Goal: Feedback & Contribution: Contribute content

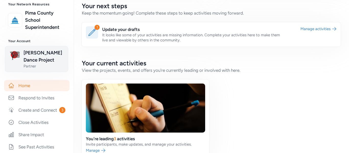
scroll to position [33, 0]
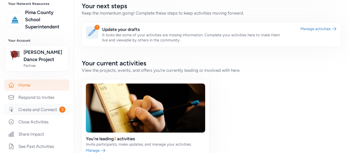
click at [46, 114] on link "Create and Connect 3" at bounding box center [36, 109] width 65 height 11
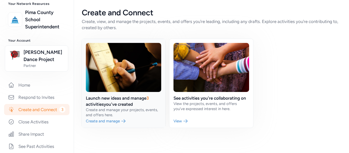
click at [132, 112] on link at bounding box center [124, 83] width 84 height 89
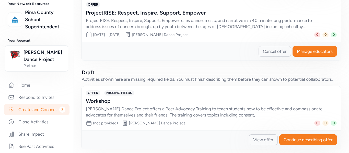
scroll to position [244, 0]
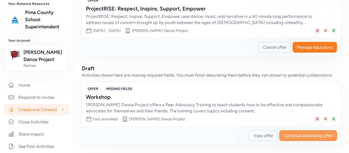
click at [293, 136] on span "Continue describing offer" at bounding box center [308, 136] width 49 height 6
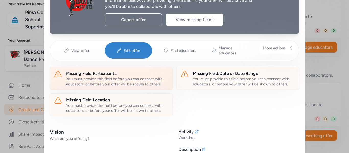
scroll to position [49, 0]
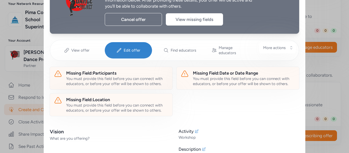
click at [137, 48] on span "Edit offer" at bounding box center [132, 50] width 17 height 5
click at [127, 49] on span "Edit offer" at bounding box center [132, 50] width 17 height 5
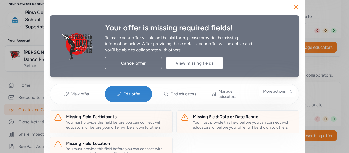
scroll to position [4, 0]
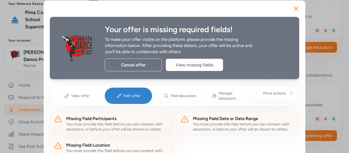
click at [124, 95] on span "Edit offer" at bounding box center [132, 95] width 17 height 5
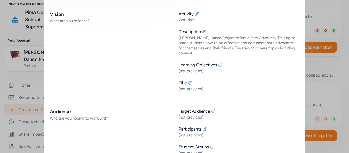
scroll to position [0, 0]
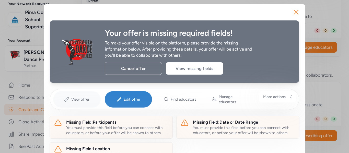
click at [75, 97] on span "View offer" at bounding box center [80, 99] width 18 height 5
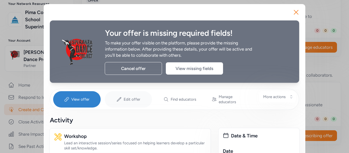
click at [120, 93] on div "Edit offer" at bounding box center [129, 99] width 48 height 16
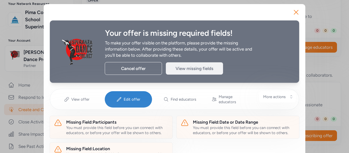
click at [183, 66] on div "View missing fields" at bounding box center [194, 68] width 57 height 12
click at [190, 69] on div "View missing fields" at bounding box center [194, 68] width 57 height 12
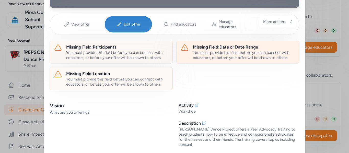
scroll to position [75, 0]
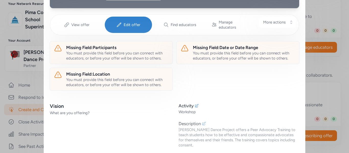
click at [200, 121] on div "Description" at bounding box center [239, 124] width 121 height 6
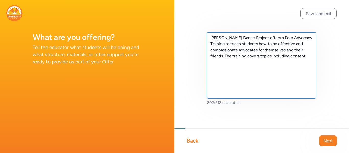
click at [227, 75] on textarea "[PERSON_NAME] Dance Project offers a Peer Advocacy Training to teach students h…" at bounding box center [261, 65] width 109 height 66
click at [307, 56] on textarea "[PERSON_NAME] Dance Project offers a Peer Advocacy Training to teach students h…" at bounding box center [261, 65] width 109 height 66
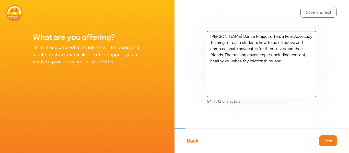
click at [275, 61] on textarea "[PERSON_NAME] Dance Project offers a Peer Advocacy Training to teach students h…" at bounding box center [261, 64] width 109 height 66
click at [255, 69] on textarea "[PERSON_NAME] Dance Project offers a Peer Advocacy Training to teach students h…" at bounding box center [261, 64] width 109 height 66
click at [243, 68] on textarea "[PERSON_NAME] Dance Project offers a Peer Advocacy Training to teach students h…" at bounding box center [261, 64] width 109 height 66
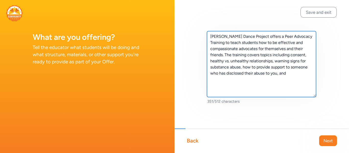
click at [287, 73] on textarea "[PERSON_NAME] Dance Project offers a Peer Advocacy Training to teach students h…" at bounding box center [261, 64] width 109 height 66
type textarea "[PERSON_NAME] Dance Project offers a Peer Advocacy Training to teach students h…"
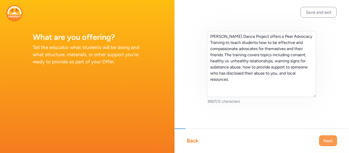
click at [325, 143] on span "Next" at bounding box center [328, 141] width 9 height 6
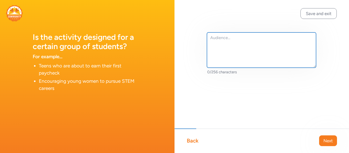
click at [235, 45] on textarea at bounding box center [261, 49] width 109 height 35
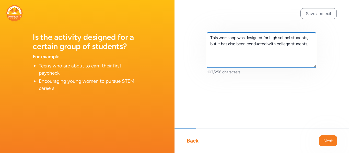
drag, startPoint x: 267, startPoint y: 44, endPoint x: 247, endPoint y: 46, distance: 20.3
click at [247, 46] on textarea "This workshop was designed for high school students, but it has also been condu…" at bounding box center [261, 49] width 109 height 35
click at [267, 45] on textarea "This workshop was designed for high school students, but it has also been taugh…" at bounding box center [261, 49] width 109 height 35
click at [299, 44] on textarea "This workshop was designed for high school students, but it has also been taugh…" at bounding box center [261, 49] width 109 height 35
type textarea "This workshop was designed for high school students, but it has also been taugh…"
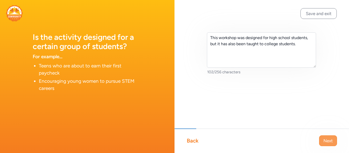
click at [331, 142] on span "Next" at bounding box center [328, 141] width 9 height 6
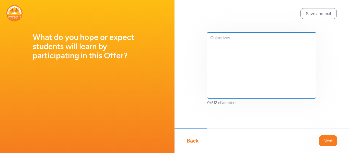
click at [243, 40] on textarea at bounding box center [261, 65] width 109 height 66
type textarea "O"
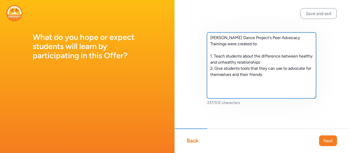
click at [222, 69] on textarea "[PERSON_NAME] Dance Project's Peer Advocacy Trainings were created to: 1. Teach…" at bounding box center [261, 65] width 109 height 66
click at [252, 70] on textarea "[PERSON_NAME] Dance Project's Peer Advocacy Trainings were created to: 1. Teach…" at bounding box center [261, 65] width 109 height 66
click at [275, 74] on textarea "[PERSON_NAME] Dance Project's Peer Advocacy Trainings were created to: 1. Teach…" at bounding box center [261, 65] width 109 height 66
click at [277, 63] on textarea "[PERSON_NAME] Dance Project's Peer Advocacy Trainings were created to: 1. Teach…" at bounding box center [261, 65] width 109 height 66
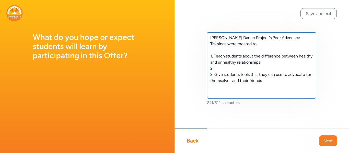
click at [212, 74] on textarea "[PERSON_NAME] Dance Project's Peer Advocacy Trainings were created to: 1. Teach…" at bounding box center [261, 65] width 109 height 66
click at [215, 69] on textarea "[PERSON_NAME] Dance Project's Peer Advocacy Trainings were created to: 1. Teach…" at bounding box center [261, 65] width 109 height 66
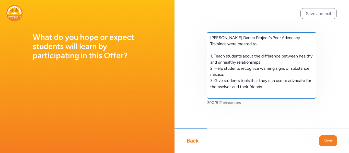
drag, startPoint x: 278, startPoint y: 63, endPoint x: 203, endPoint y: 59, distance: 75.3
click at [203, 59] on div "[PERSON_NAME] Dance Project's Peer Advocacy Trainings were created to: 1. Teach…" at bounding box center [262, 77] width 175 height 154
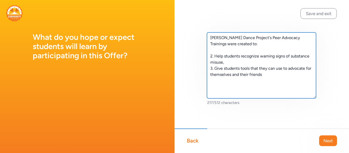
click at [213, 57] on textarea "[PERSON_NAME] Dance Project's Peer Advocacy Trainings were created to: 2. Help …" at bounding box center [261, 65] width 109 height 66
click at [224, 58] on textarea "[PERSON_NAME] Dance Project's Peer Advocacy Trainings were created to: 1.. Help…" at bounding box center [261, 65] width 109 height 66
click at [241, 58] on textarea "[PERSON_NAME] Dance Project's Peer Advocacy Trainings were created to: 1.. Help…" at bounding box center [261, 65] width 109 height 66
click at [291, 56] on textarea "[PERSON_NAME] Dance Project's Peer Advocacy Trainings were created to: 1.. Help…" at bounding box center [261, 65] width 109 height 66
click at [297, 62] on textarea "[PERSON_NAME] Dance Project's Peer Advocacy Trainings were created to: 1.. Help…" at bounding box center [261, 65] width 109 height 66
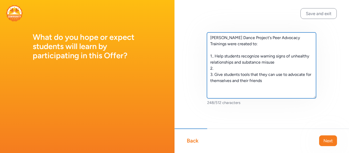
click at [214, 55] on textarea "[PERSON_NAME] Dance Project's Peer Advocacy Trainings were created to: 1.. Help…" at bounding box center [261, 65] width 109 height 66
click at [220, 70] on textarea "[PERSON_NAME] Dance Project's Peer Advocacy Trainings were created to: 1. Help …" at bounding box center [261, 65] width 109 height 66
click at [251, 74] on textarea "[PERSON_NAME] Dance Project's Peer Advocacy Trainings were created to: 1.. Help…" at bounding box center [261, 65] width 109 height 66
click at [257, 65] on textarea "[PERSON_NAME] Dance Project's Peer Advocacy Trainings were created to: 1.. Help…" at bounding box center [261, 65] width 109 height 66
drag, startPoint x: 302, startPoint y: 83, endPoint x: 214, endPoint y: 77, distance: 88.4
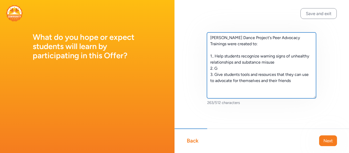
click at [214, 77] on textarea "[PERSON_NAME] Dance Project's Peer Advocacy Trainings were created to: 1.. Help…" at bounding box center [261, 65] width 109 height 66
click at [226, 81] on textarea "[PERSON_NAME] Dance Project's Peer Advocacy Trainings were created to: 1.. Help…" at bounding box center [261, 65] width 109 height 66
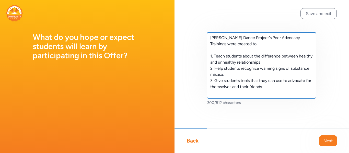
click at [272, 63] on textarea "[PERSON_NAME] Dance Project's Peer Advocacy Trainings were created to: 1. Teach…" at bounding box center [261, 65] width 109 height 66
click at [282, 63] on textarea "[PERSON_NAME] Dance Project's Peer Advocacy Trainings were created to: 1. Teach…" at bounding box center [261, 65] width 109 height 66
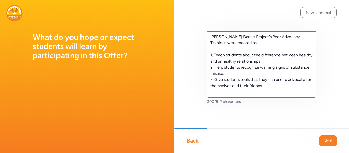
scroll to position [1, 0]
click at [270, 76] on textarea "[PERSON_NAME] Dance Project's Peer Advocacy Trainings were created to: 1. Teach…" at bounding box center [261, 64] width 109 height 66
drag, startPoint x: 298, startPoint y: 56, endPoint x: 254, endPoint y: 56, distance: 44.0
click at [254, 56] on textarea "[PERSON_NAME] Dance Project's Peer Advocacy Trainings were created to: 1. Teach…" at bounding box center [261, 64] width 109 height 66
drag, startPoint x: 277, startPoint y: 55, endPoint x: 270, endPoint y: 56, distance: 7.2
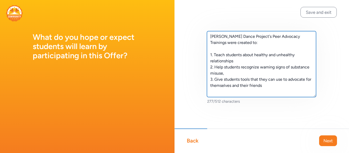
click at [270, 56] on textarea "[PERSON_NAME] Dance Project's Peer Advocacy Trainings were created to: 1. Teach…" at bounding box center [261, 64] width 109 height 66
click at [259, 62] on textarea "[PERSON_NAME] Dance Project's Peer Advocacy Trainings were created to: 1. Teach…" at bounding box center [261, 64] width 109 height 66
click at [259, 72] on textarea "[PERSON_NAME] Dance Project's Peer Advocacy Trainings were created to: 1. Teach…" at bounding box center [261, 64] width 109 height 66
click at [249, 77] on textarea "[PERSON_NAME] Dance Project's Peer Advocacy Trainings were created to: 1. Teach…" at bounding box center [261, 64] width 109 height 66
click at [273, 85] on textarea "[PERSON_NAME] Dance Project's Peer Advocacy Trainings were created to: 1. Teach…" at bounding box center [261, 64] width 109 height 66
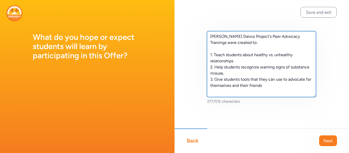
click at [252, 73] on textarea "[PERSON_NAME] Dance Project's Peer Advocacy Trainings were created to: 1. Teach…" at bounding box center [261, 64] width 109 height 66
click at [244, 72] on textarea "[PERSON_NAME] Dance Project's Peer Advocacy Trainings were created to: 1. Teach…" at bounding box center [261, 64] width 109 height 66
click at [254, 54] on textarea "[PERSON_NAME] Dance Project's Peer Advocacy Trainings were created to: 1. Teach…" at bounding box center [261, 64] width 109 height 66
click at [249, 72] on textarea "[PERSON_NAME] Dance Project's Peer Advocacy Trainings were created to: 1. Teach…" at bounding box center [261, 64] width 109 height 66
drag, startPoint x: 245, startPoint y: 73, endPoint x: 215, endPoint y: 66, distance: 30.7
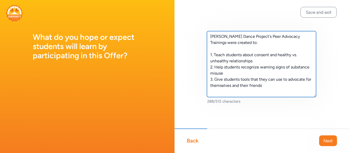
click at [215, 66] on textarea "[PERSON_NAME] Dance Project's Peer Advocacy Trainings were created to: 1. Teach…" at bounding box center [261, 64] width 109 height 66
click at [242, 68] on textarea "[PERSON_NAME] Dance Project's Peer Advocacy Trainings were created to: 1. Teach…" at bounding box center [261, 64] width 109 height 66
drag, startPoint x: 242, startPoint y: 68, endPoint x: 246, endPoint y: 74, distance: 6.8
click at [246, 74] on textarea "[PERSON_NAME] Dance Project's Peer Advocacy Trainings were created to: 1. Teach…" at bounding box center [261, 64] width 109 height 66
click at [276, 86] on textarea "[PERSON_NAME] Dance Project's Peer Advocacy Trainings were created to: 1. Teach…" at bounding box center [261, 64] width 109 height 66
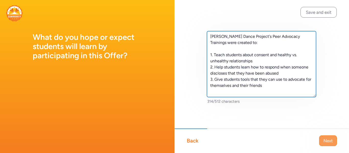
type textarea "[PERSON_NAME] Dance Project's Peer Advocacy Trainings were created to: 1. Teach…"
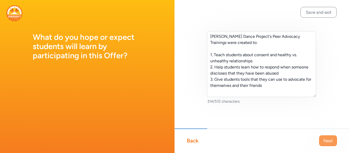
click at [331, 142] on span "Next" at bounding box center [328, 141] width 9 height 6
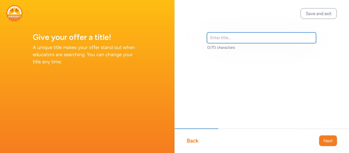
click at [225, 40] on input "text" at bounding box center [261, 37] width 109 height 11
type input "Peer Advocacy Training"
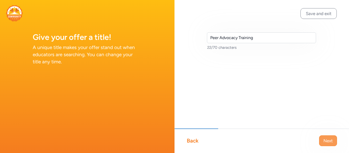
click at [334, 141] on button "Next" at bounding box center [328, 141] width 18 height 11
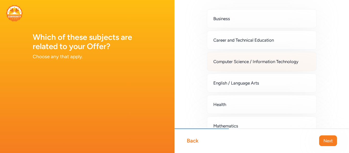
scroll to position [24, 0]
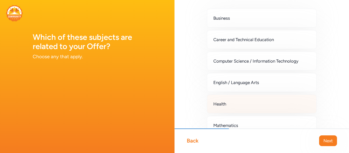
click at [265, 101] on div "Health" at bounding box center [262, 104] width 110 height 19
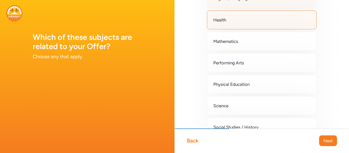
scroll to position [109, 0]
click at [273, 85] on div "Physical Education" at bounding box center [262, 83] width 110 height 19
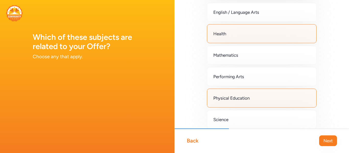
scroll to position [94, 0]
click at [322, 141] on button "Next" at bounding box center [328, 141] width 18 height 11
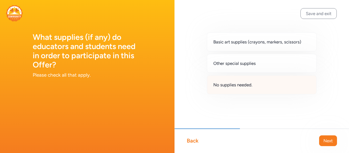
click at [283, 92] on div "No supplies needed." at bounding box center [262, 84] width 110 height 19
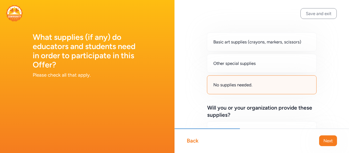
scroll to position [58, 0]
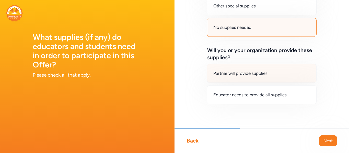
click at [273, 77] on div "Partner will provide supplies" at bounding box center [262, 73] width 110 height 19
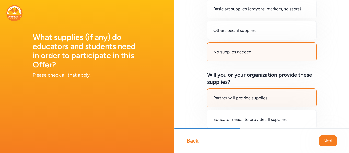
scroll to position [33, 0]
click at [325, 140] on span "Next" at bounding box center [328, 141] width 9 height 6
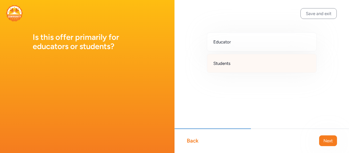
click at [269, 64] on div "Students" at bounding box center [262, 63] width 110 height 19
click at [326, 140] on span "Next" at bounding box center [328, 141] width 9 height 6
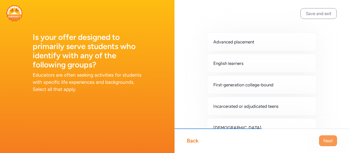
click at [329, 140] on span "Next" at bounding box center [328, 141] width 9 height 6
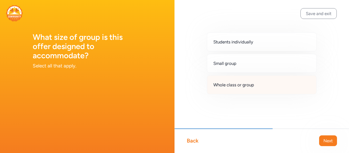
click at [269, 79] on div "Whole class or group" at bounding box center [262, 84] width 110 height 19
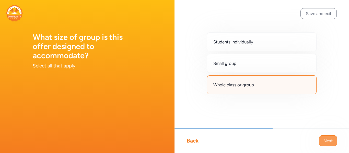
click at [326, 141] on span "Next" at bounding box center [328, 141] width 9 height 6
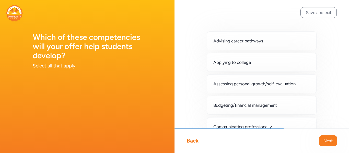
scroll to position [1, 0]
click at [190, 143] on div "Back" at bounding box center [193, 140] width 12 height 7
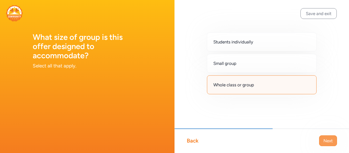
click at [326, 139] on span "Next" at bounding box center [328, 141] width 9 height 6
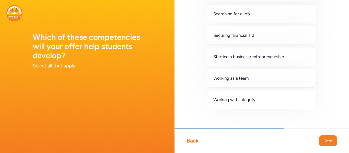
scroll to position [377, 0]
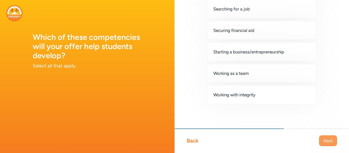
click at [327, 144] on button "Next" at bounding box center [328, 141] width 18 height 11
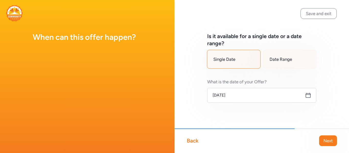
click at [278, 63] on div "Date Range" at bounding box center [290, 59] width 54 height 19
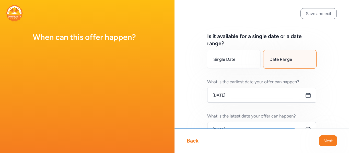
click at [305, 95] on icon at bounding box center [308, 95] width 6 height 6
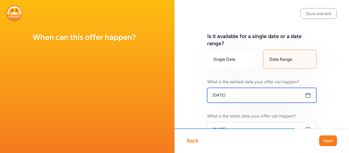
click at [264, 97] on input "[DATE]" at bounding box center [261, 95] width 109 height 15
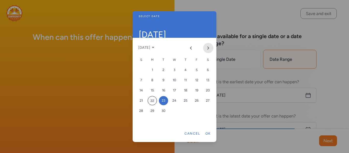
click at [207, 50] on button "Next month" at bounding box center [208, 48] width 10 height 10
click at [176, 69] on div "1" at bounding box center [174, 69] width 9 height 9
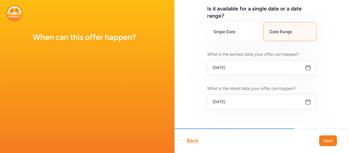
scroll to position [28, 0]
click at [305, 103] on icon at bounding box center [308, 101] width 6 height 6
click at [305, 101] on icon at bounding box center [308, 101] width 6 height 6
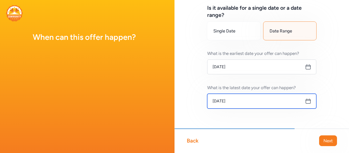
click at [257, 103] on input "[DATE]" at bounding box center [261, 101] width 109 height 15
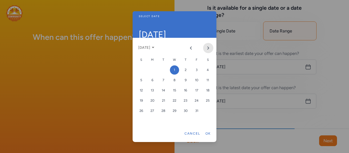
click at [206, 48] on button "Next month" at bounding box center [208, 48] width 10 height 10
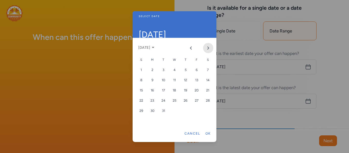
click at [207, 49] on icon "Next month" at bounding box center [208, 48] width 4 height 4
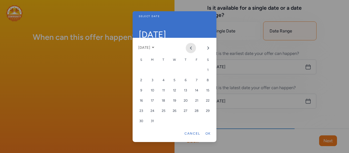
click at [192, 47] on icon "Previous month" at bounding box center [191, 48] width 4 height 4
click at [154, 91] on div "15" at bounding box center [152, 90] width 9 height 9
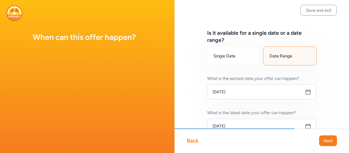
scroll to position [0, 0]
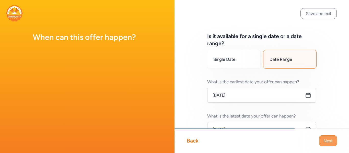
click at [329, 143] on span "Next" at bounding box center [328, 141] width 9 height 6
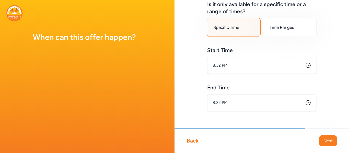
scroll to position [39, 0]
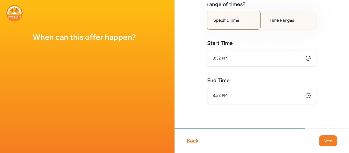
click at [274, 20] on span "Time Ranges" at bounding box center [282, 20] width 25 height 6
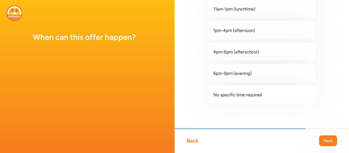
scroll to position [146, 0]
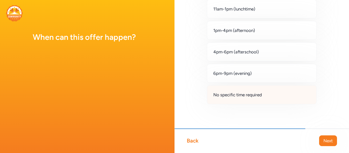
click at [259, 92] on span "No specific time required" at bounding box center [238, 95] width 49 height 6
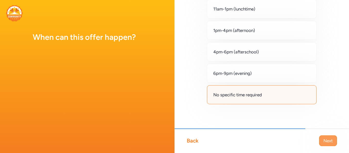
click at [325, 141] on span "Next" at bounding box center [328, 141] width 9 height 6
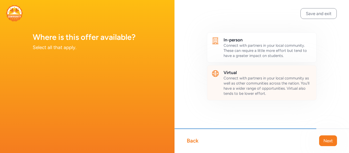
click at [276, 72] on h2 "Virtual" at bounding box center [268, 73] width 89 height 6
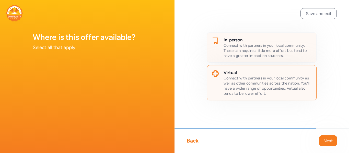
click at [278, 53] on span "Connect with partners in your local community. These can require a little more …" at bounding box center [265, 50] width 83 height 15
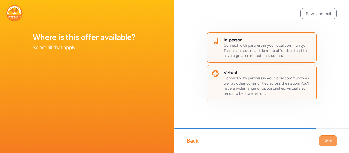
click at [327, 145] on button "Next" at bounding box center [328, 141] width 18 height 11
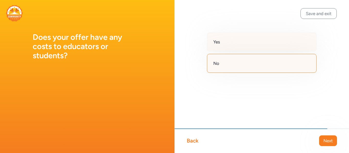
click at [289, 45] on div "Yes" at bounding box center [262, 41] width 110 height 19
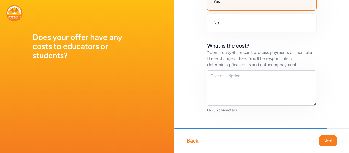
scroll to position [40, 0]
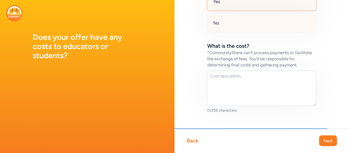
click at [265, 26] on div "No" at bounding box center [262, 23] width 110 height 19
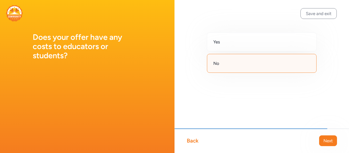
scroll to position [0, 0]
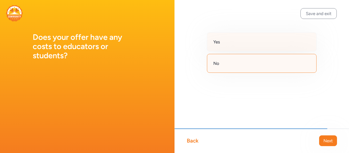
click at [279, 48] on div "Yes" at bounding box center [262, 41] width 110 height 19
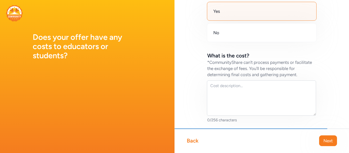
scroll to position [31, 0]
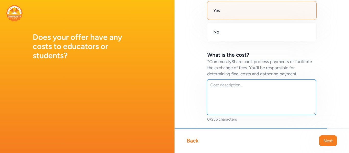
click at [253, 91] on textarea at bounding box center [261, 97] width 109 height 35
drag, startPoint x: 263, startPoint y: 85, endPoint x: 208, endPoint y: 86, distance: 54.2
click at [208, 86] on textarea "Peer Advocacy Trainings are $500" at bounding box center [261, 97] width 109 height 35
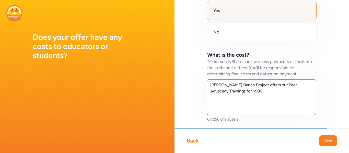
click at [245, 91] on textarea "[PERSON_NAME] Dance Project offers our Peer Advocacy Trainings for $500" at bounding box center [261, 97] width 109 height 35
click at [289, 92] on textarea "[PERSON_NAME] Dance Project offers our Peer Advocacy Trainings for $500 per tra…" at bounding box center [261, 97] width 109 height 35
click at [265, 99] on textarea "[PERSON_NAME] Dance Project offers our Peer Advocacy Trainings for $500 per tra…" at bounding box center [261, 97] width 109 height 35
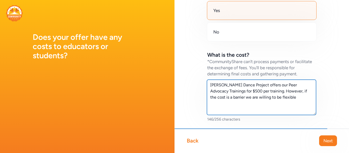
click at [307, 93] on textarea "[PERSON_NAME] Dance Project offers our Peer Advocacy Trainings for $500 per tra…" at bounding box center [261, 97] width 109 height 35
click at [306, 91] on textarea "[PERSON_NAME] Dance Project offers our Peer Advocacy Trainings for $500 per tra…" at bounding box center [261, 97] width 109 height 35
click at [274, 105] on textarea "[PERSON_NAME] Dance Project offers our Peer Advocacy Trainings for $500 per tra…" at bounding box center [261, 97] width 109 height 35
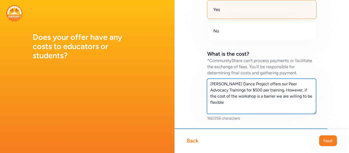
click at [260, 97] on textarea "[PERSON_NAME] Dance Project offers our Peer Advocacy Trainings for $500 per tra…" at bounding box center [261, 96] width 109 height 35
click at [287, 90] on textarea "[PERSON_NAME] Dance Project offers our Peer Advocacy Trainings for $500 per tra…" at bounding box center [261, 96] width 109 height 35
click at [300, 97] on textarea "[PERSON_NAME] Dance Project offers our Peer Advocacy Trainings for $500 per tra…" at bounding box center [261, 96] width 109 height 35
drag, startPoint x: 229, startPoint y: 96, endPoint x: 288, endPoint y: 91, distance: 59.3
click at [288, 91] on textarea "[PERSON_NAME] Dance Project offers our Peer Advocacy Trainings for $500 per tra…" at bounding box center [261, 96] width 109 height 35
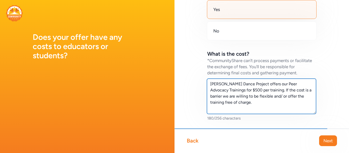
click at [307, 90] on textarea "[PERSON_NAME] Dance Project offers our Peer Advocacy Trainings for $500 per tra…" at bounding box center [261, 96] width 109 height 35
click at [264, 99] on textarea "[PERSON_NAME] Dance Project offers our Peer Advocacy Trainings for $500 per tra…" at bounding box center [261, 96] width 109 height 35
click at [269, 104] on textarea "[PERSON_NAME] Dance Project offers our Peer Advocacy Trainings for $500 per tra…" at bounding box center [261, 96] width 109 height 35
type textarea "[PERSON_NAME] Dance Project offers our Peer Advocacy Trainings for $500 per tra…"
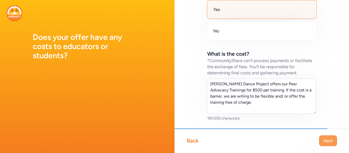
click at [325, 139] on span "Next" at bounding box center [328, 141] width 9 height 6
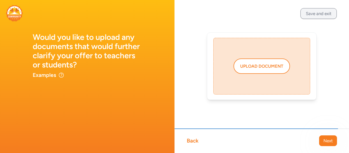
click at [310, 17] on button "Save and exit" at bounding box center [319, 13] width 36 height 11
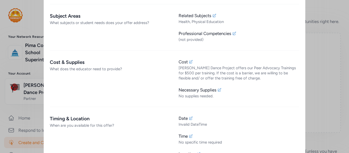
scroll to position [374, 0]
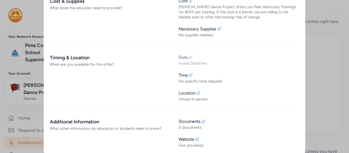
click at [192, 54] on div "Date" at bounding box center [239, 57] width 121 height 6
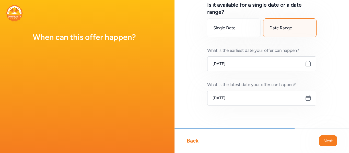
scroll to position [33, 0]
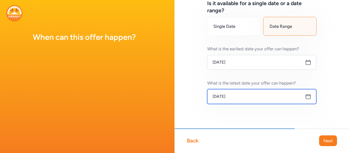
click at [248, 95] on input "[DATE]" at bounding box center [261, 96] width 109 height 15
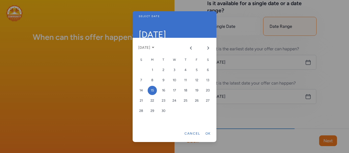
click at [153, 91] on div "15" at bounding box center [152, 90] width 9 height 9
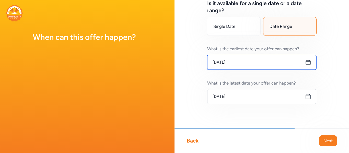
click at [261, 59] on input "[DATE]" at bounding box center [261, 62] width 109 height 15
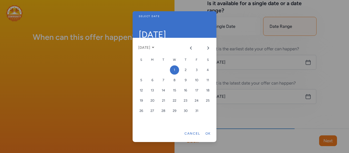
click at [173, 66] on div "1" at bounding box center [174, 69] width 9 height 9
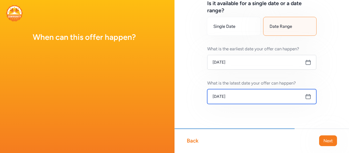
click at [242, 103] on input "[DATE]" at bounding box center [261, 96] width 109 height 15
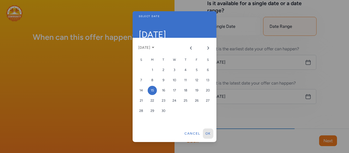
click at [206, 134] on button "Ok" at bounding box center [208, 134] width 10 height 10
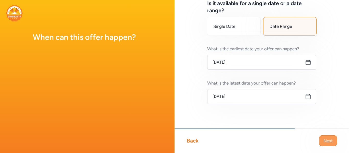
click at [328, 139] on span "Next" at bounding box center [328, 141] width 9 height 6
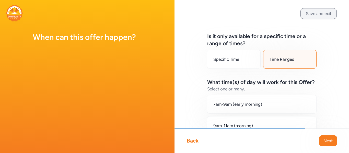
click at [307, 12] on button "Save and exit" at bounding box center [319, 13] width 36 height 11
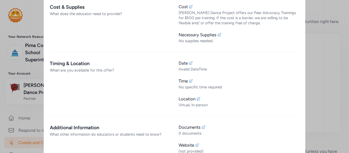
scroll to position [374, 0]
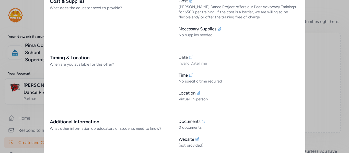
click at [190, 56] on icon at bounding box center [191, 57] width 3 height 3
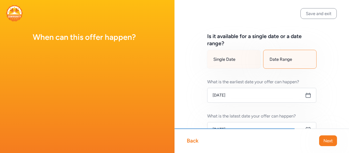
click at [235, 63] on div "Single Date" at bounding box center [234, 59] width 54 height 19
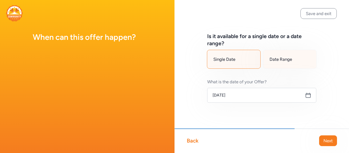
click at [274, 59] on span "Date Range" at bounding box center [281, 59] width 23 height 6
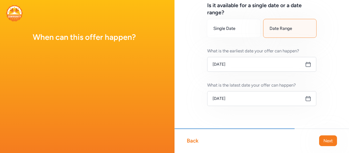
scroll to position [31, 0]
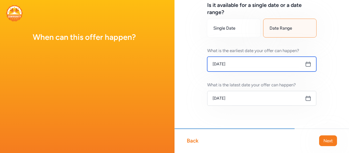
click at [239, 67] on input "[DATE]" at bounding box center [261, 64] width 109 height 15
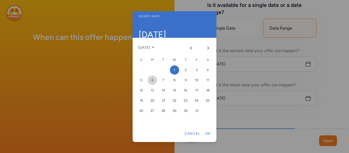
click at [154, 80] on div "6" at bounding box center [152, 80] width 9 height 9
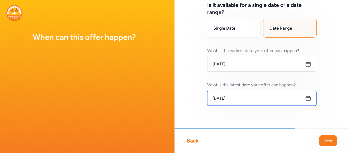
click at [258, 99] on input "[DATE]" at bounding box center [261, 98] width 109 height 15
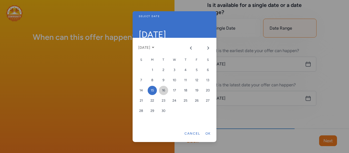
click at [165, 91] on div "16" at bounding box center [163, 90] width 9 height 9
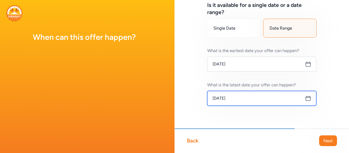
click at [256, 99] on input "[DATE]" at bounding box center [261, 98] width 109 height 15
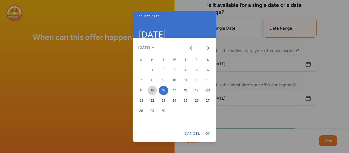
click at [154, 93] on div "15" at bounding box center [152, 90] width 9 height 9
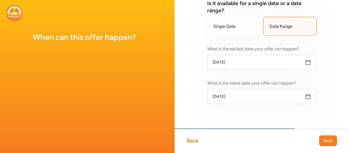
scroll to position [0, 0]
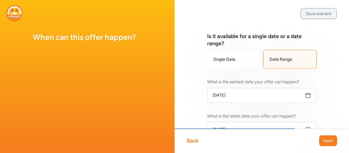
click at [304, 13] on button "Save and exit" at bounding box center [319, 13] width 36 height 11
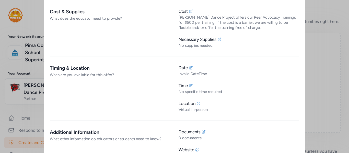
scroll to position [374, 0]
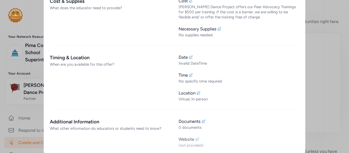
click at [197, 137] on icon at bounding box center [197, 139] width 4 height 4
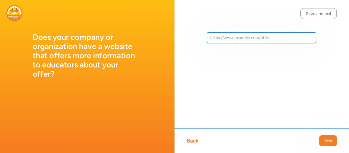
click at [248, 38] on input "text" at bounding box center [261, 37] width 109 height 11
paste input "[URL][DOMAIN_NAME]"
type input "[URL][DOMAIN_NAME]"
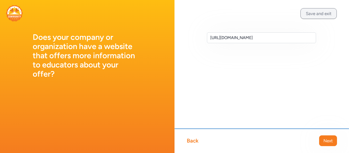
click at [312, 10] on button "Save and exit" at bounding box center [319, 13] width 36 height 11
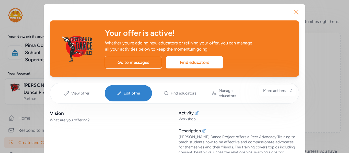
click at [295, 11] on icon "button" at bounding box center [296, 12] width 8 height 8
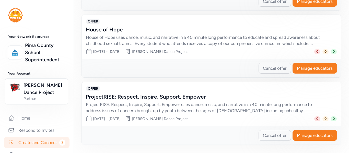
scroll to position [223, 0]
